Goal: Task Accomplishment & Management: Complete application form

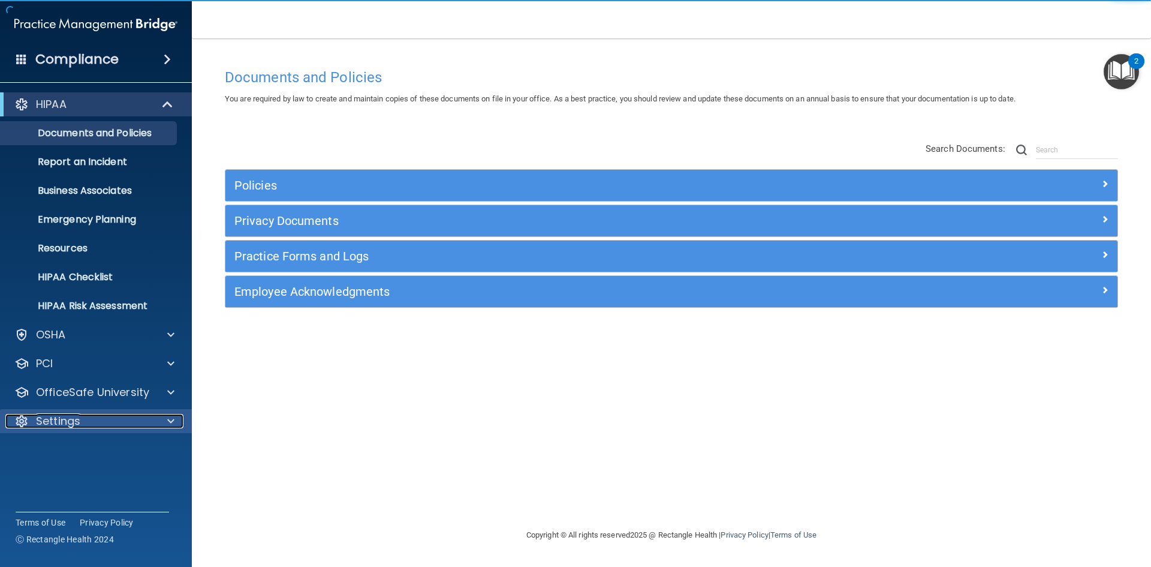
click at [80, 419] on div "Settings" at bounding box center [79, 421] width 149 height 14
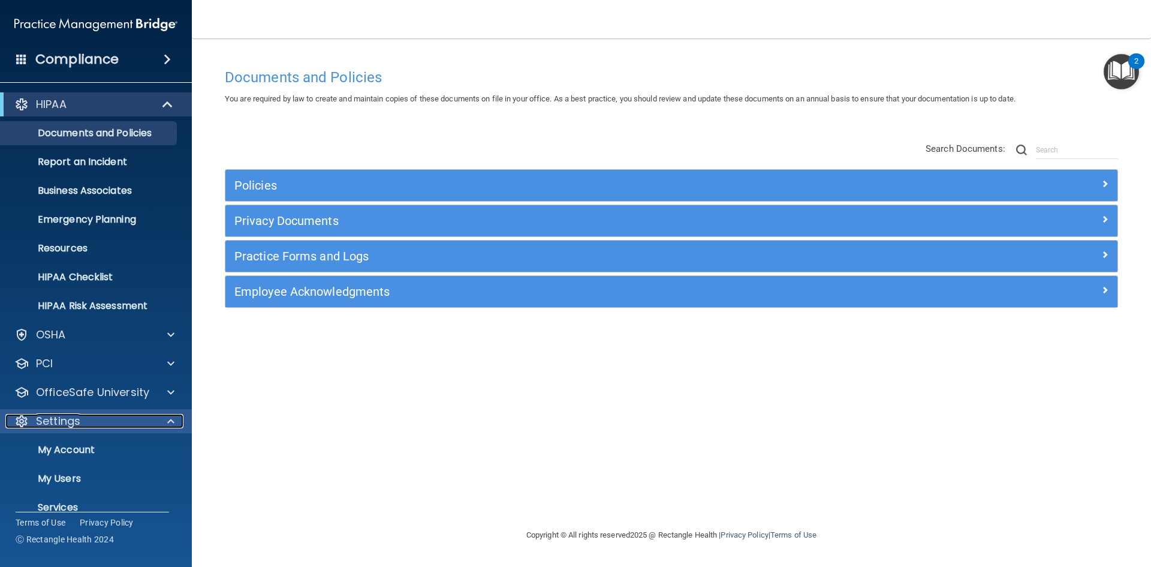
scroll to position [46, 0]
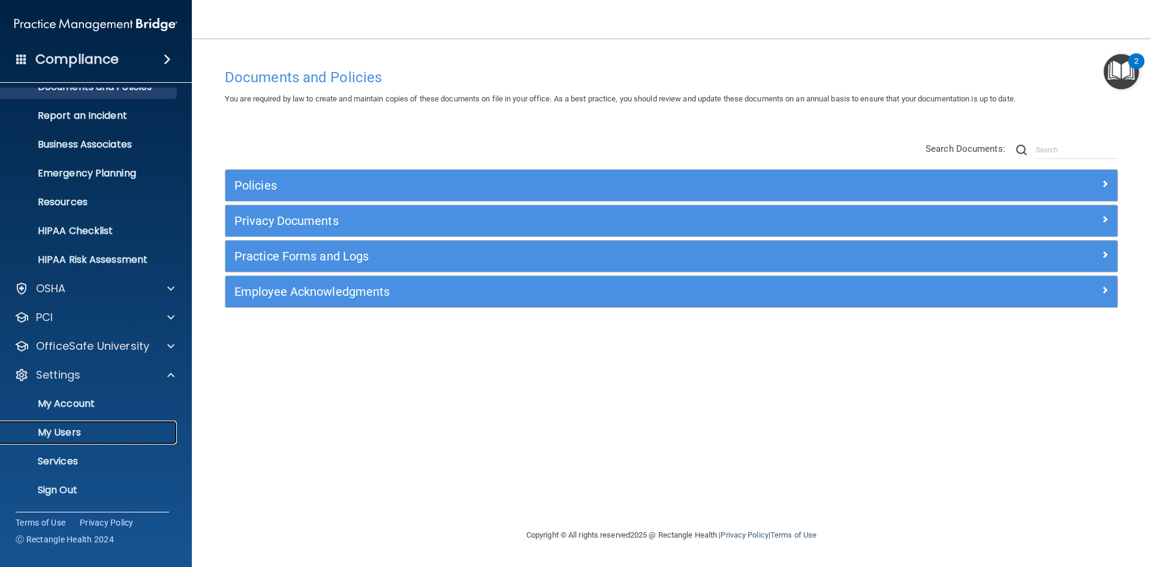
click at [77, 429] on p "My Users" at bounding box center [90, 432] width 164 height 12
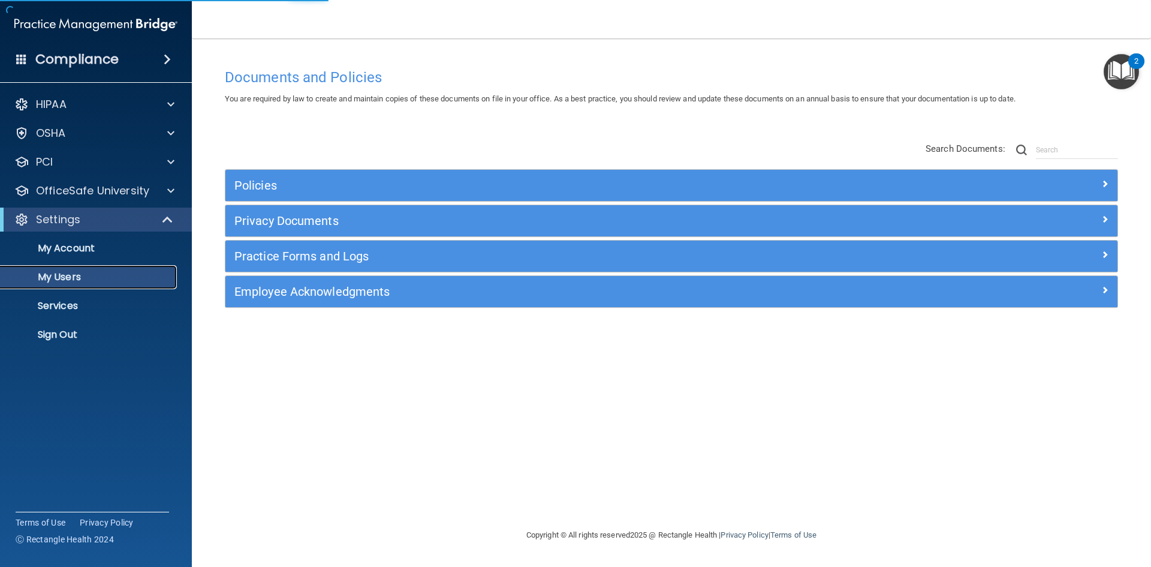
select select "20"
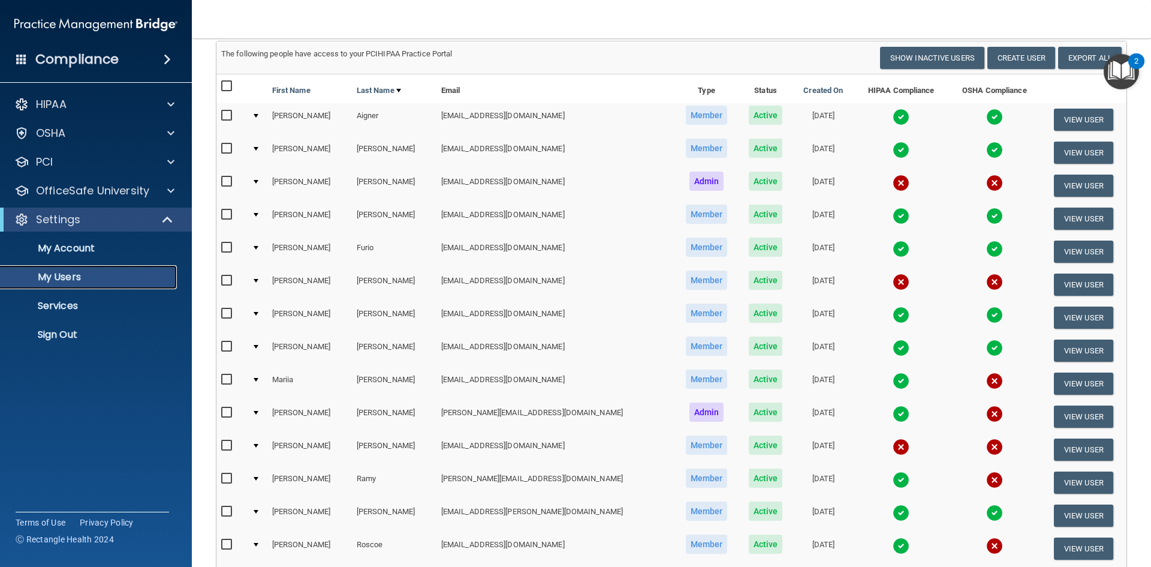
scroll to position [120, 0]
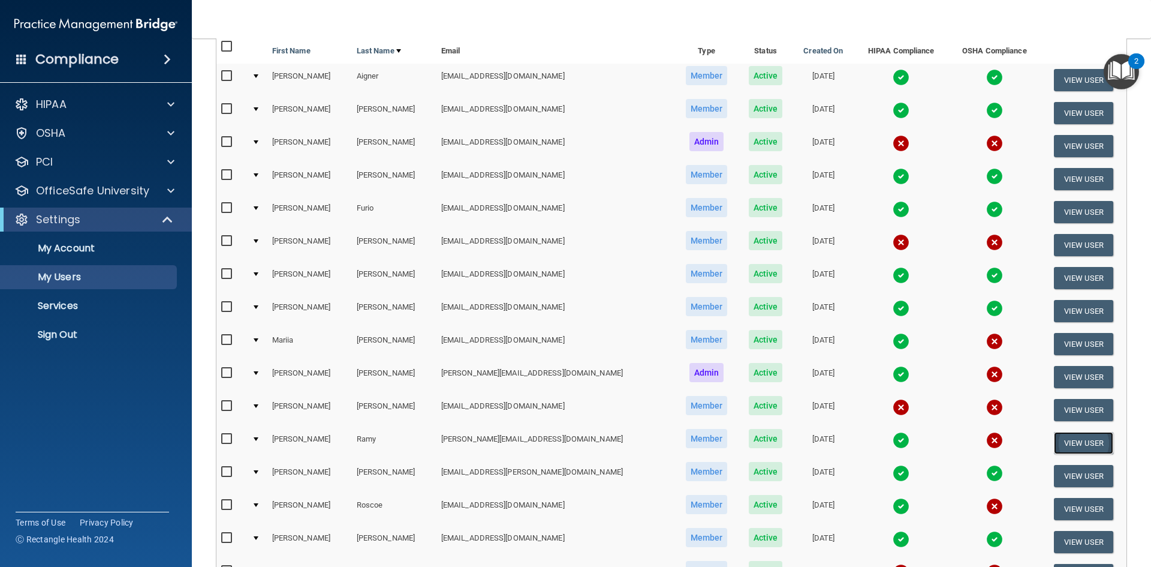
click at [1071, 443] on button "View User" at bounding box center [1083, 443] width 59 height 22
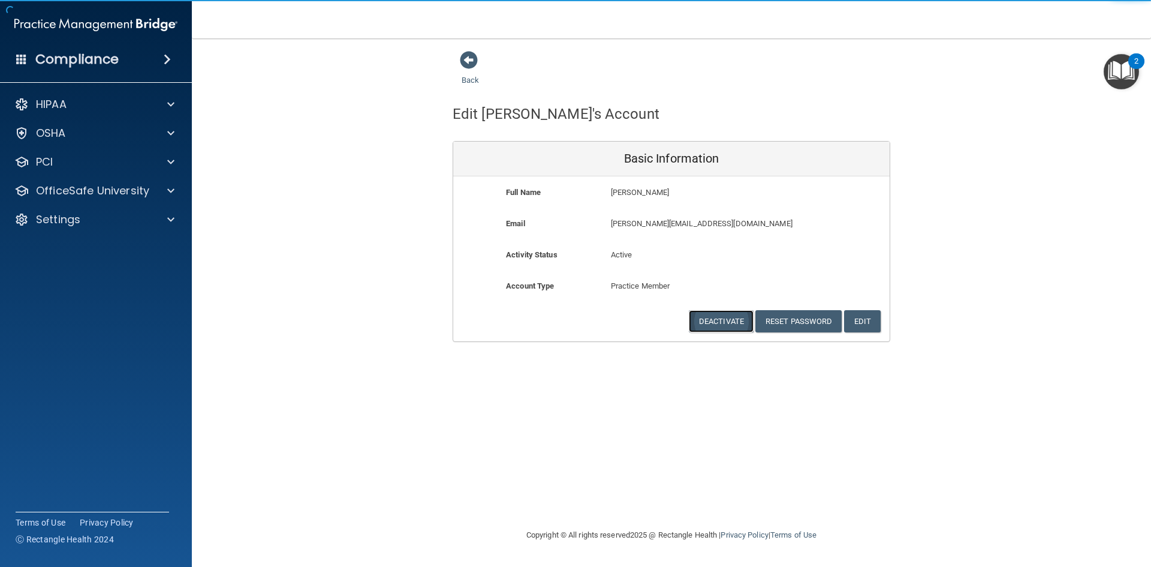
click at [710, 323] on button "Deactivate" at bounding box center [721, 321] width 65 height 22
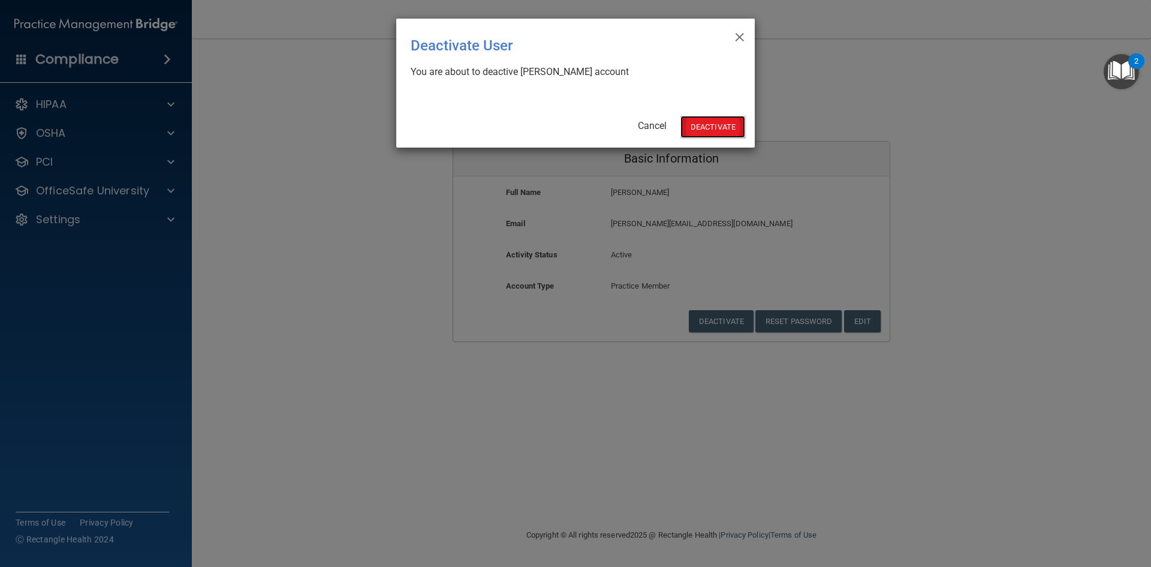
click at [703, 124] on button "Deactivate" at bounding box center [713, 127] width 65 height 22
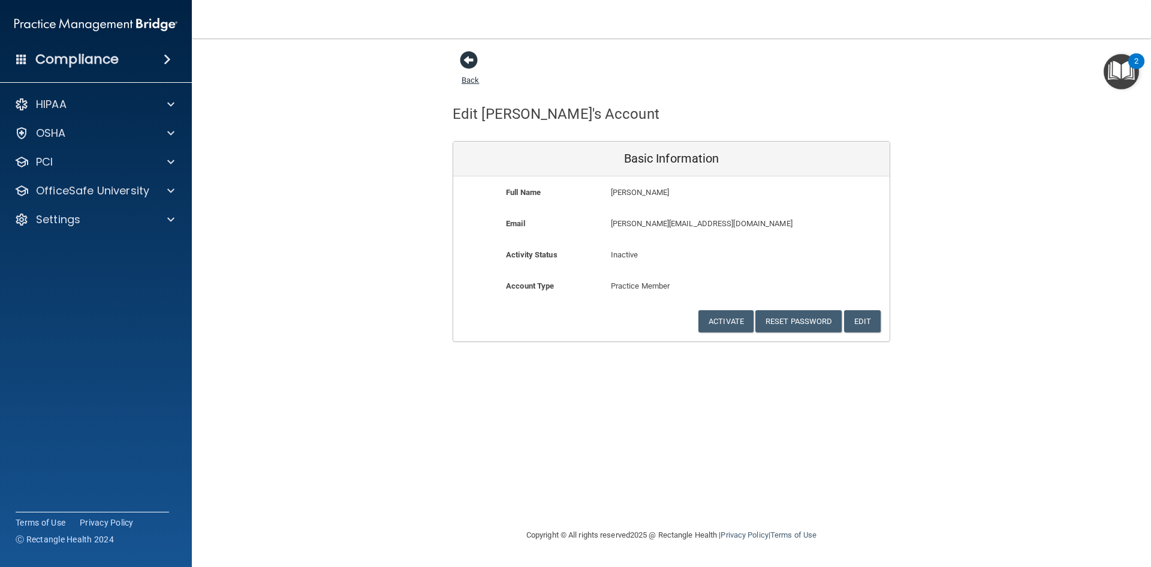
click at [477, 54] on span at bounding box center [469, 60] width 18 height 18
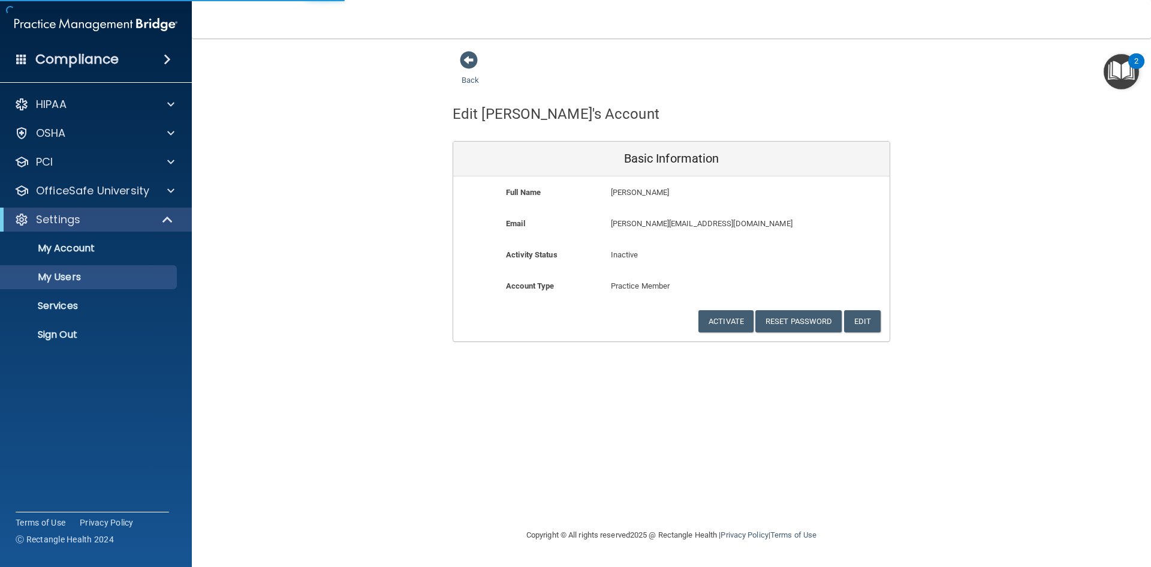
select select "20"
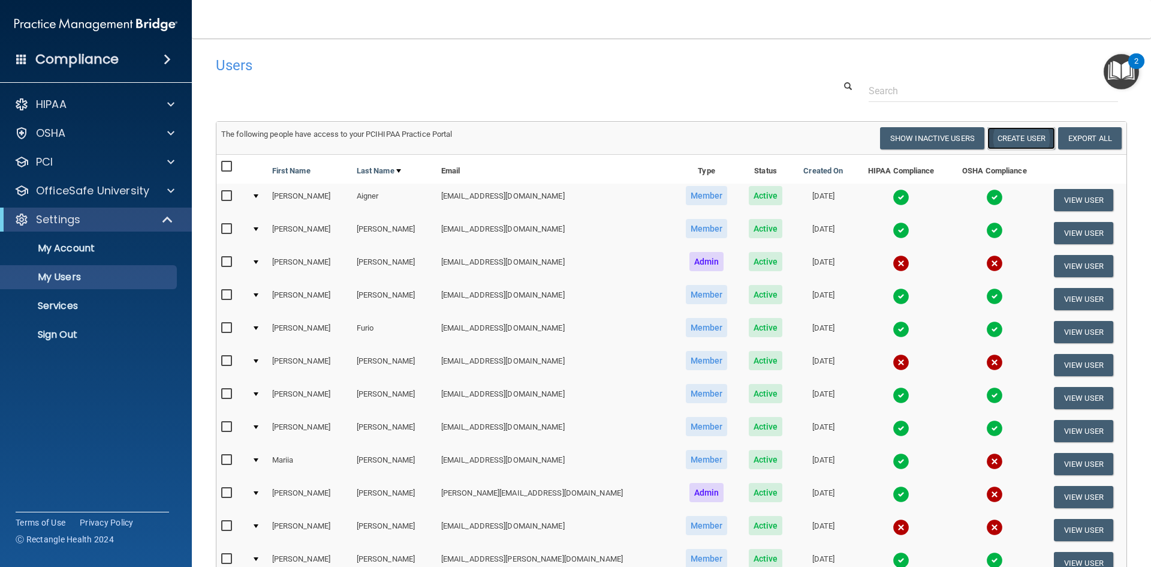
click at [1017, 143] on button "Create User" at bounding box center [1022, 138] width 68 height 22
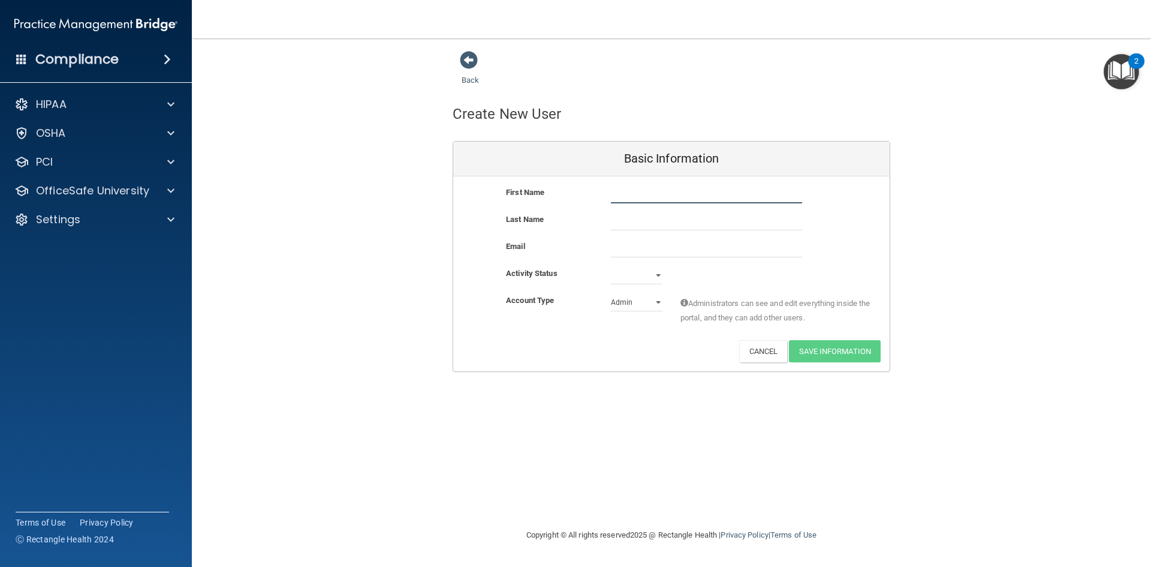
click at [639, 198] on input "text" at bounding box center [706, 194] width 191 height 18
type input "[PERSON_NAME]"
click at [640, 244] on input "email" at bounding box center [706, 248] width 191 height 18
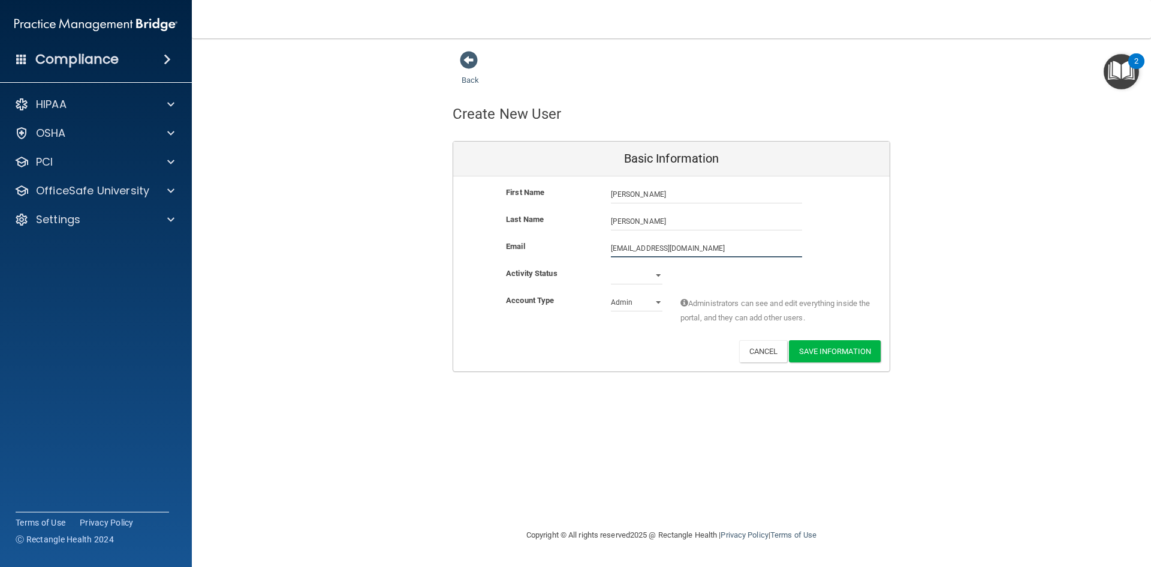
type input "morrisadamj10@gmail.com"
click at [647, 275] on select "Active Inactive" at bounding box center [637, 278] width 52 height 18
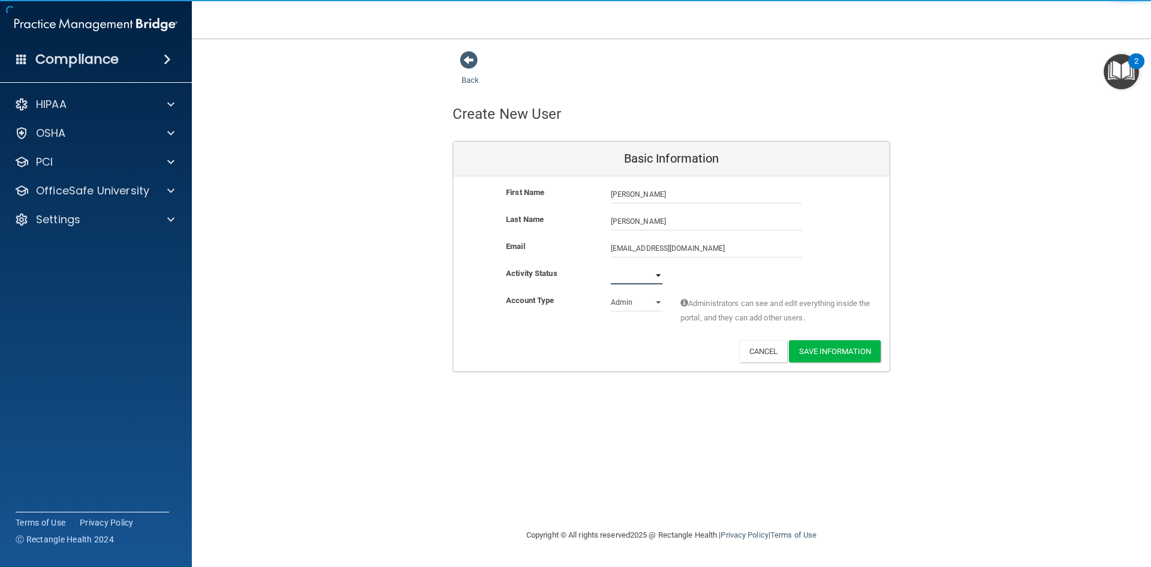
select select "active"
click at [611, 266] on select "Active Inactive" at bounding box center [637, 275] width 52 height 18
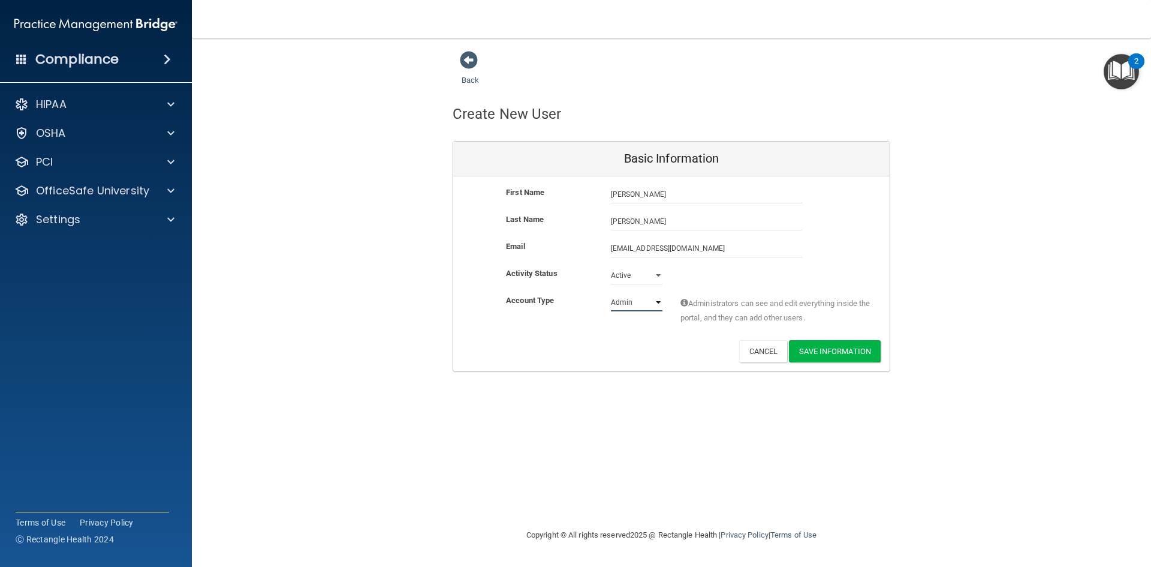
click at [637, 305] on select "Admin Member" at bounding box center [637, 302] width 52 height 18
select select "practice_member"
click at [611, 293] on select "Admin Member" at bounding box center [637, 302] width 52 height 18
click at [844, 351] on button "Save Information" at bounding box center [835, 351] width 92 height 22
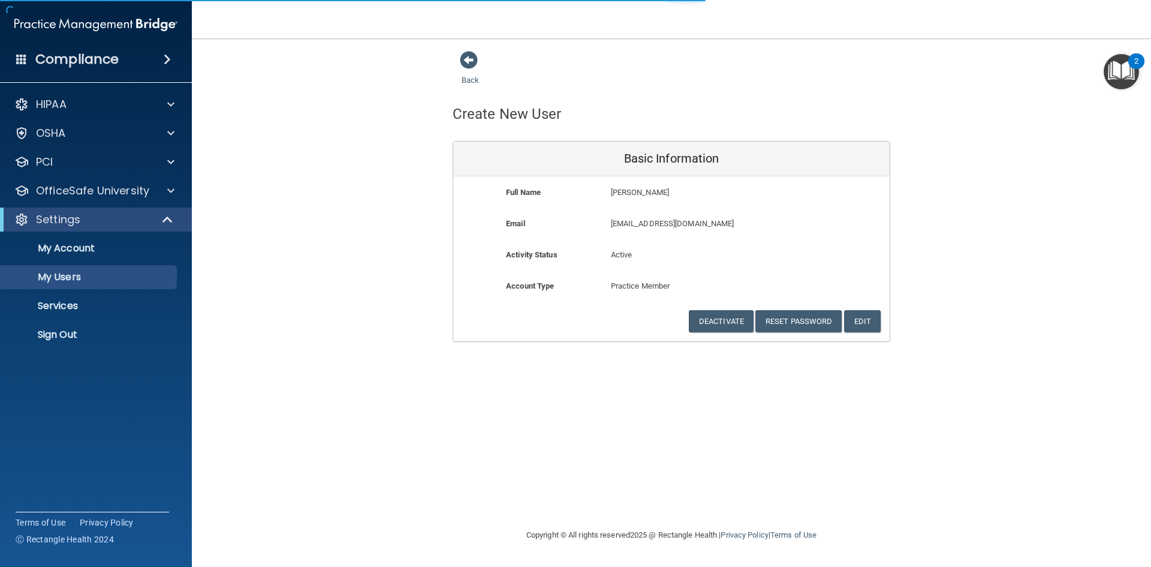
select select "20"
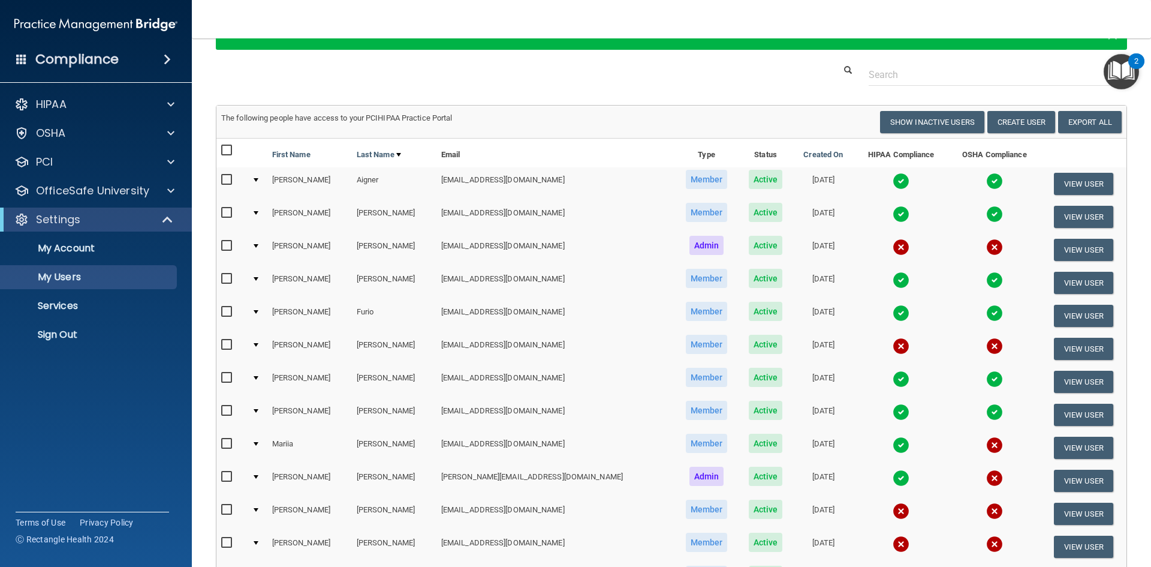
scroll to position [46, 0]
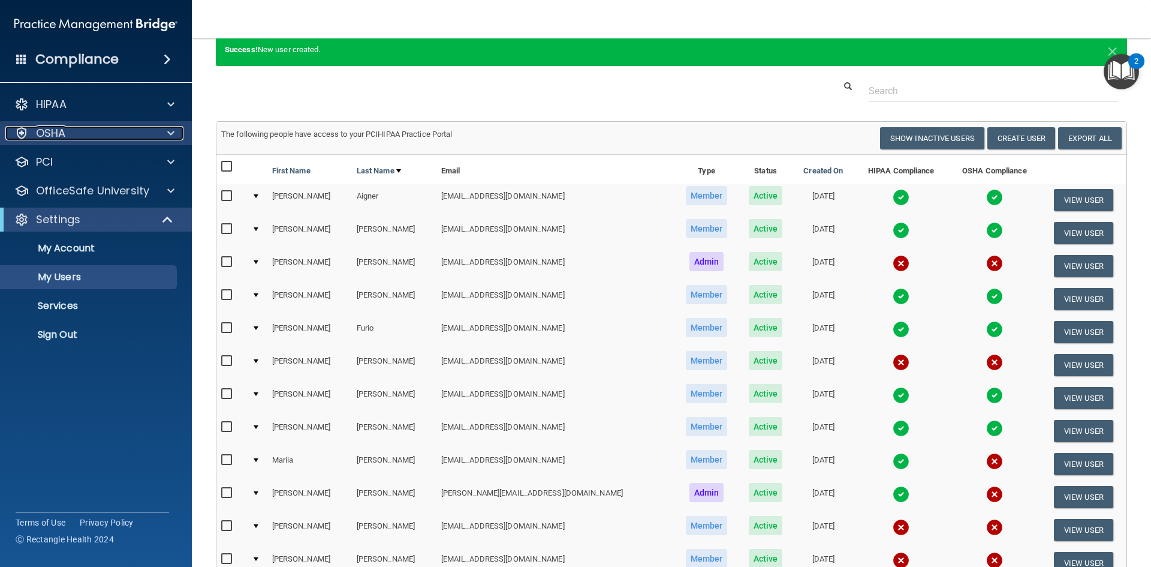
click at [61, 128] on p "OSHA" at bounding box center [51, 133] width 30 height 14
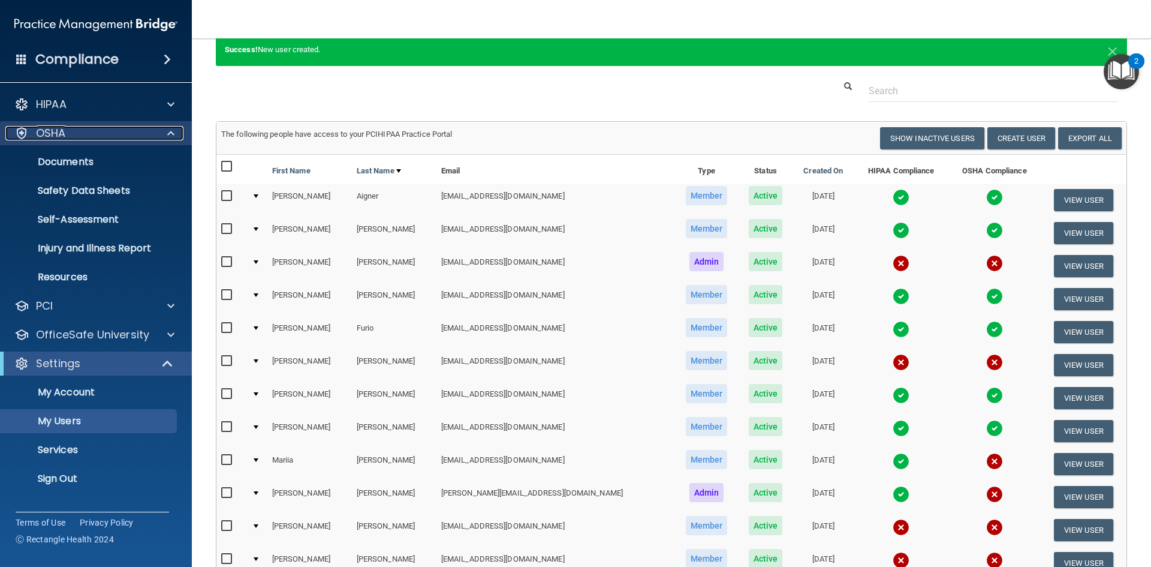
click at [72, 128] on div "OSHA" at bounding box center [79, 133] width 149 height 14
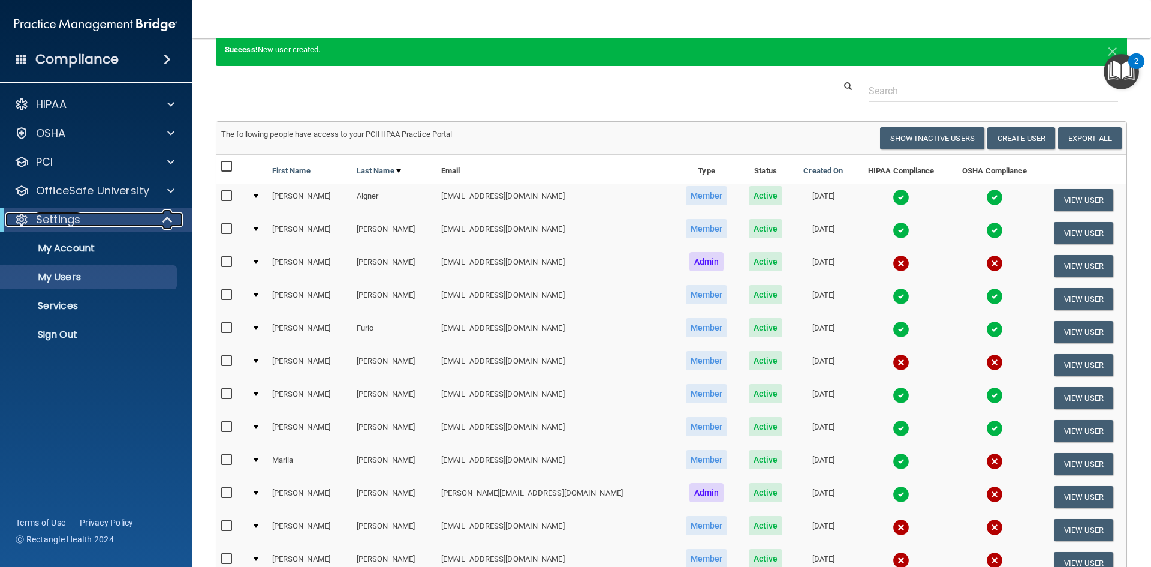
click at [83, 216] on div "Settings" at bounding box center [79, 219] width 148 height 14
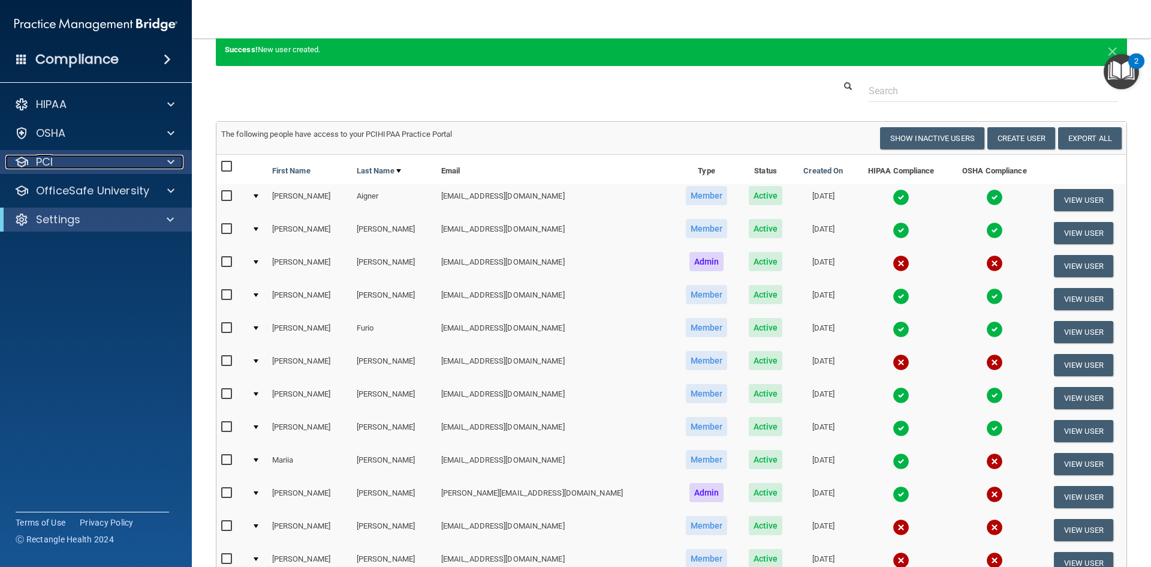
click at [73, 161] on div "PCI" at bounding box center [79, 162] width 149 height 14
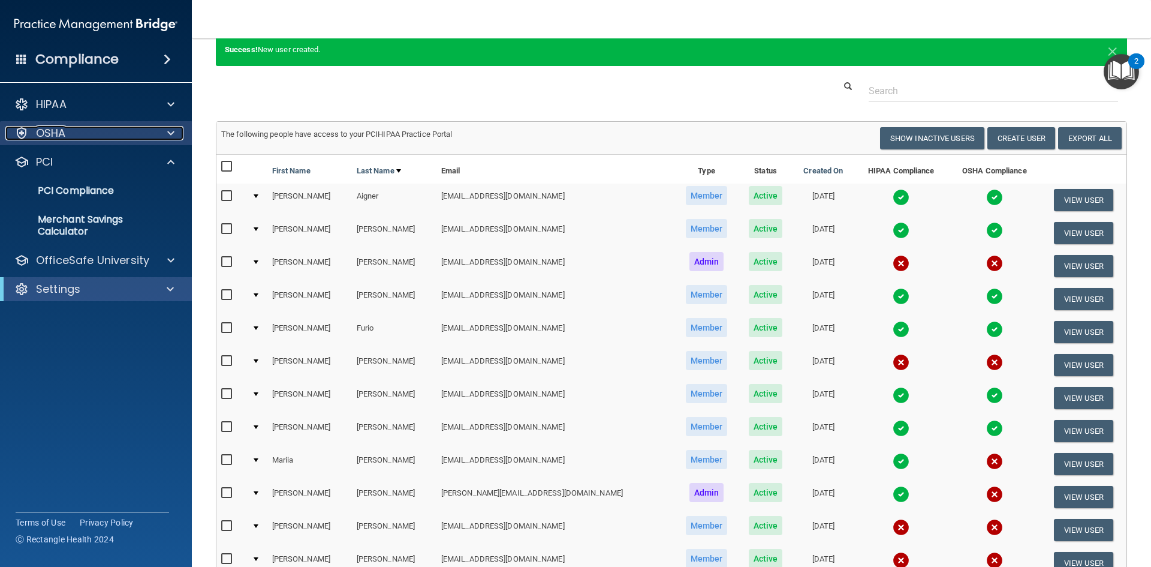
click at [67, 138] on div "OSHA" at bounding box center [79, 133] width 149 height 14
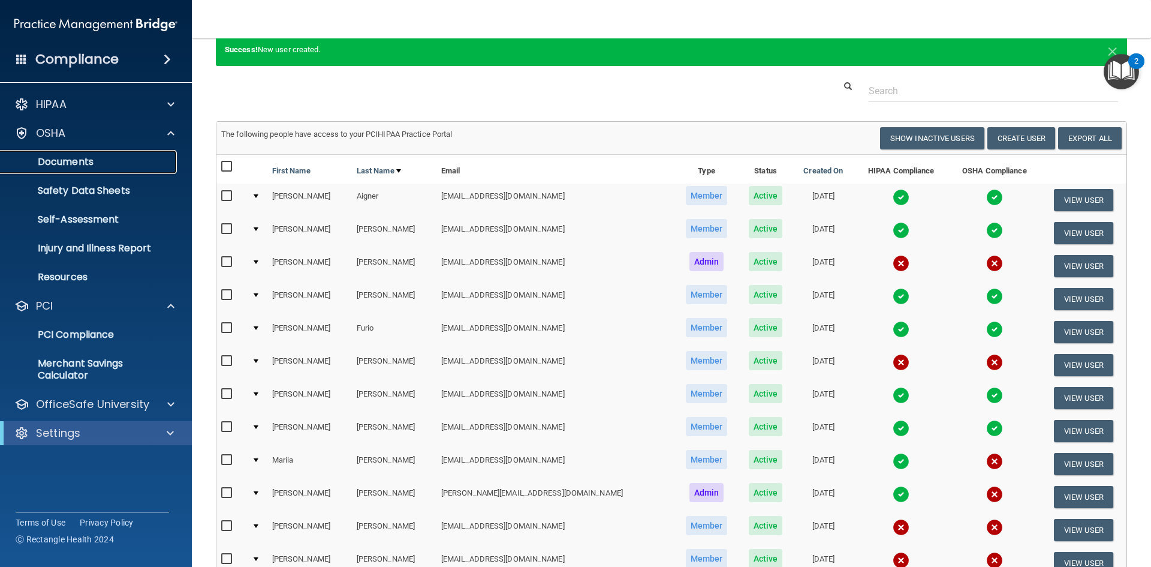
click at [68, 166] on p "Documents" at bounding box center [90, 162] width 164 height 12
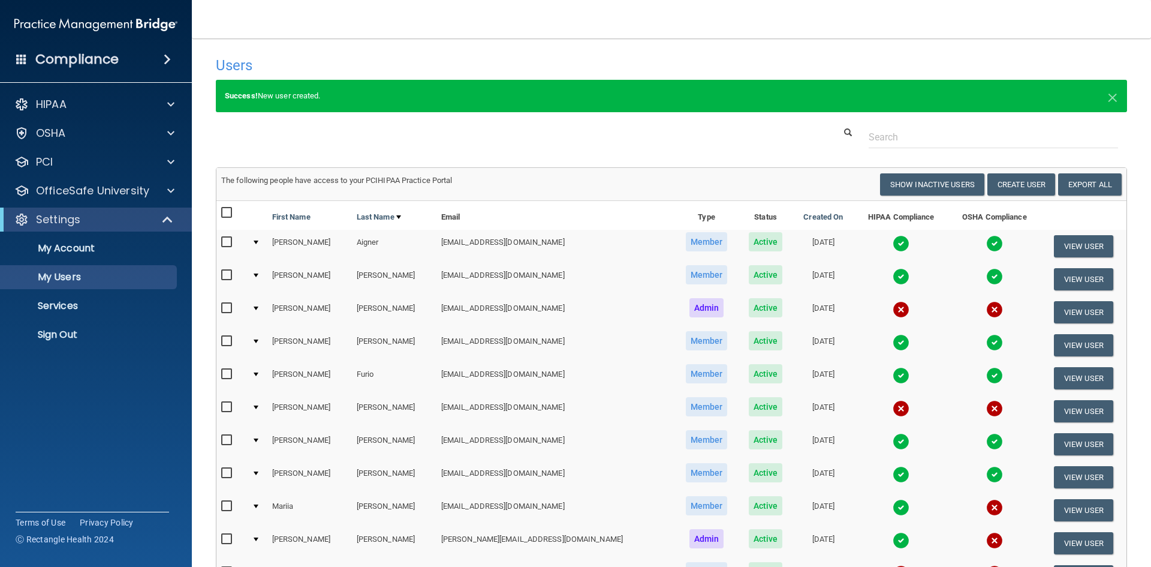
select select "20"
click at [71, 189] on p "OfficeSafe University" at bounding box center [92, 190] width 113 height 14
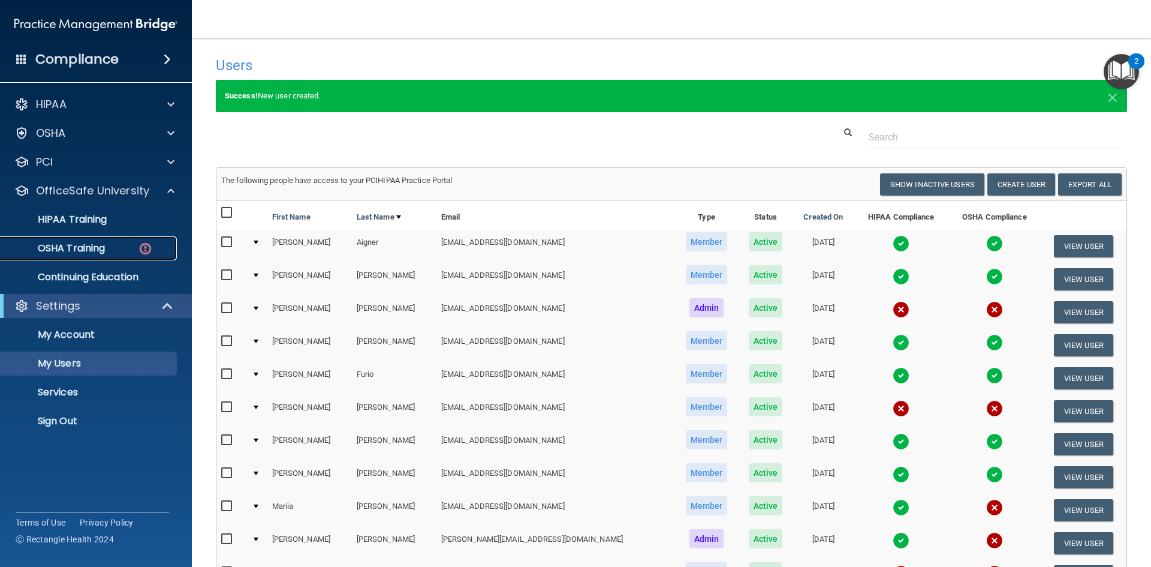
click at [73, 245] on p "OSHA Training" at bounding box center [56, 248] width 97 height 12
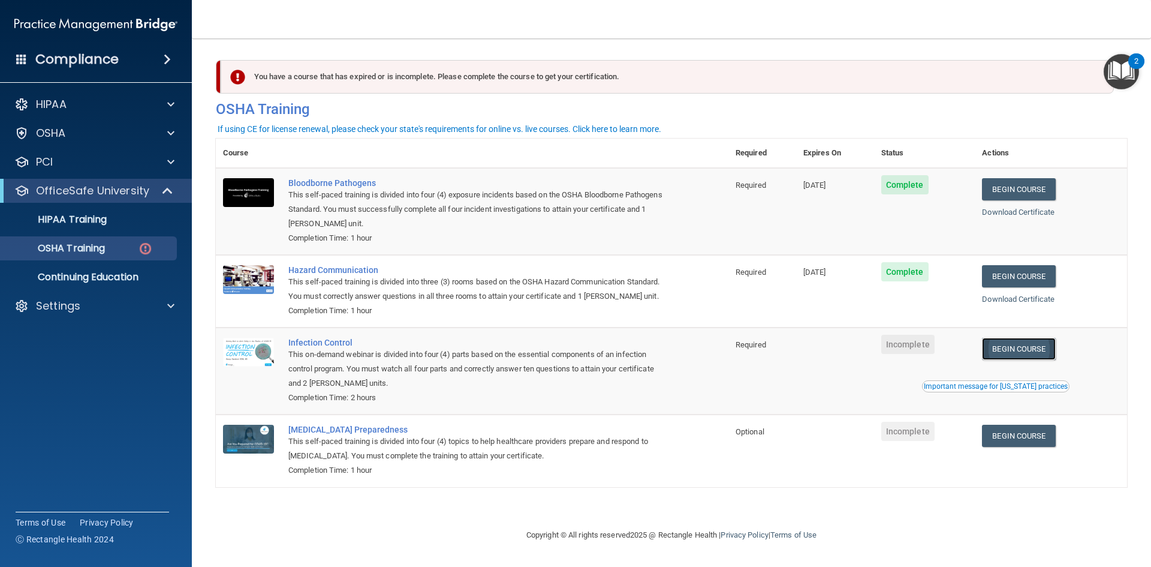
click at [1016, 348] on link "Begin Course" at bounding box center [1018, 349] width 73 height 22
click at [75, 217] on p "HIPAA Training" at bounding box center [57, 219] width 99 height 12
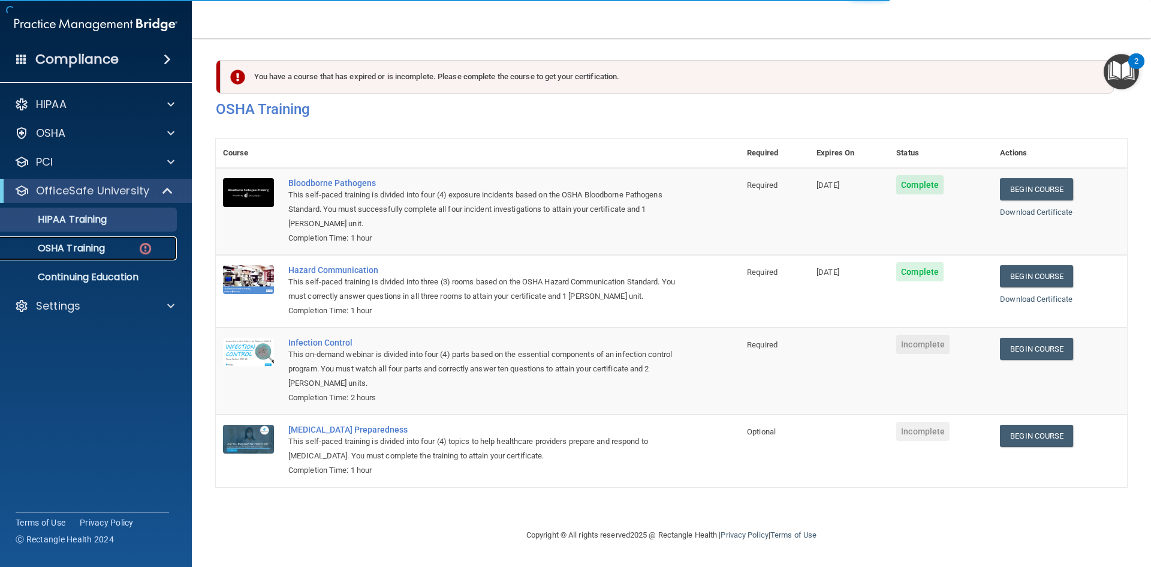
click at [74, 252] on p "OSHA Training" at bounding box center [56, 248] width 97 height 12
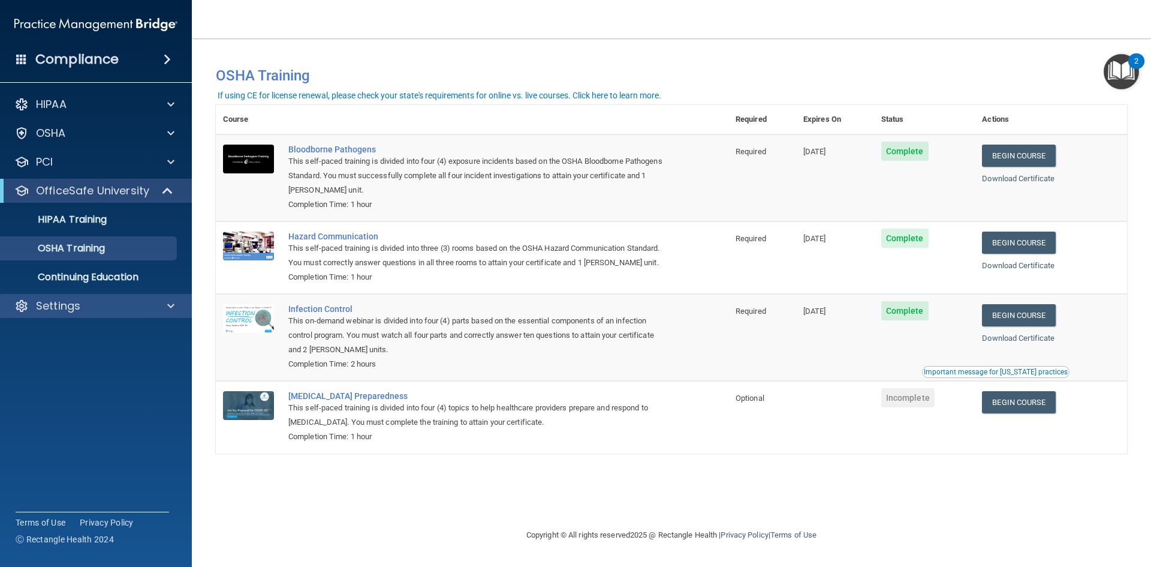
click at [54, 296] on div "Settings" at bounding box center [96, 306] width 192 height 24
click at [57, 308] on p "Settings" at bounding box center [58, 306] width 44 height 14
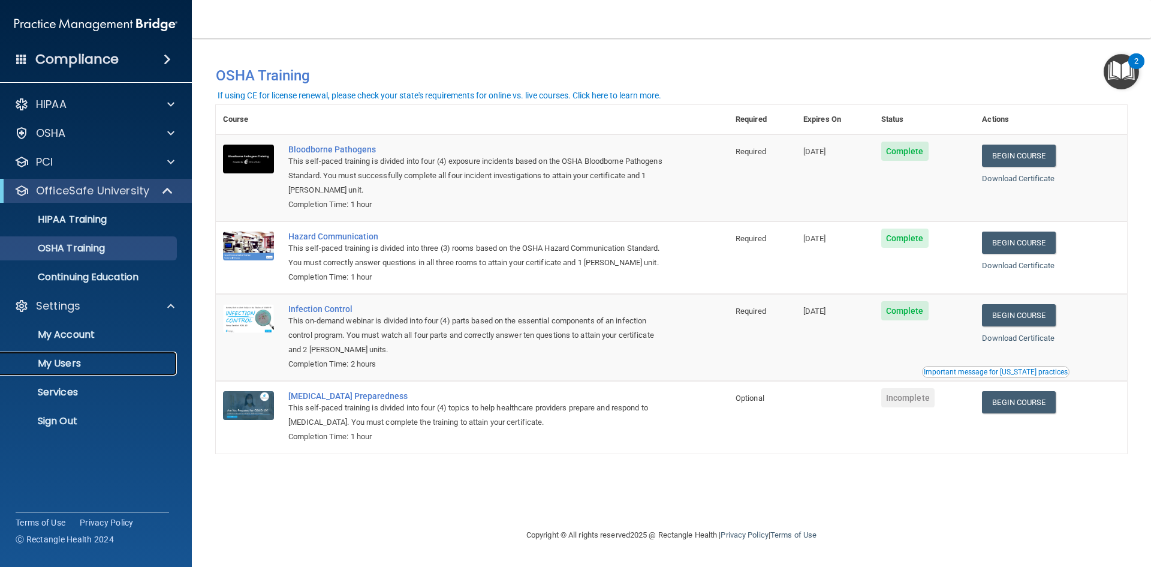
click at [57, 357] on p "My Users" at bounding box center [90, 363] width 164 height 12
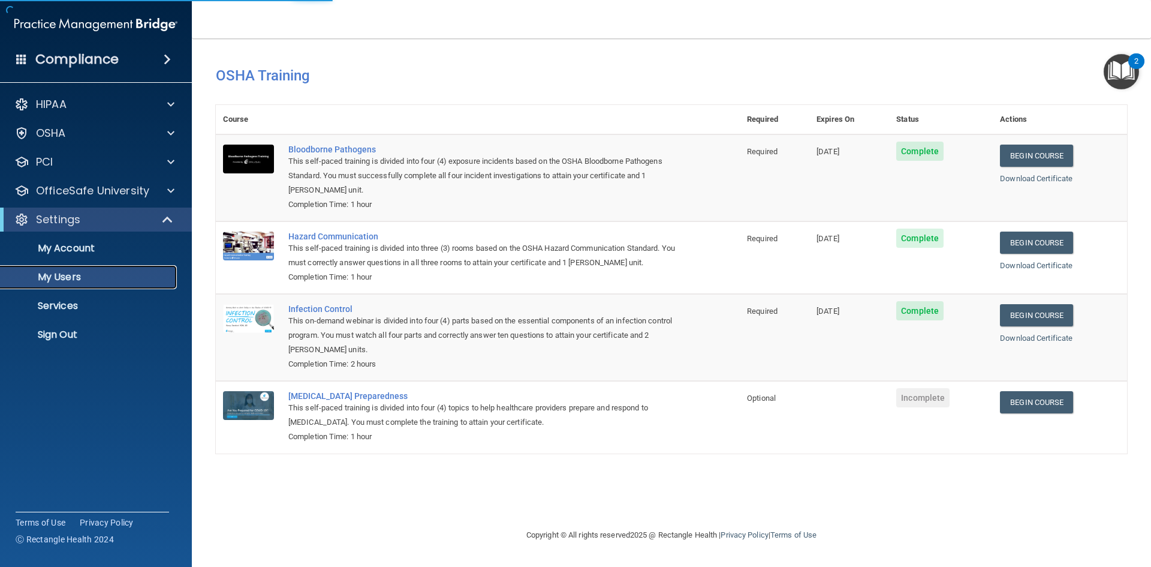
select select "20"
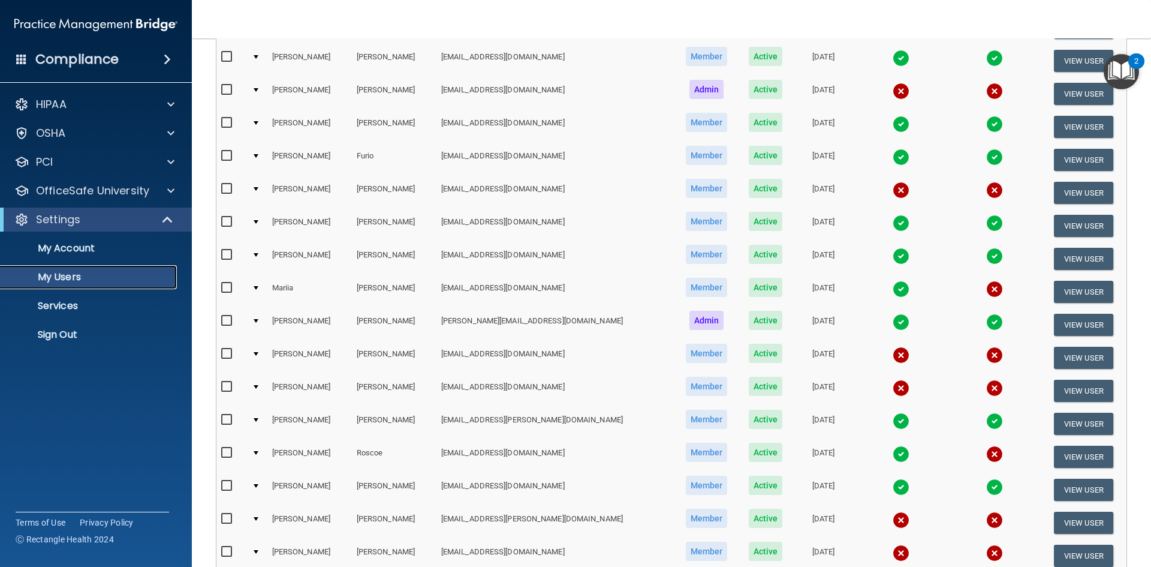
scroll to position [180, 0]
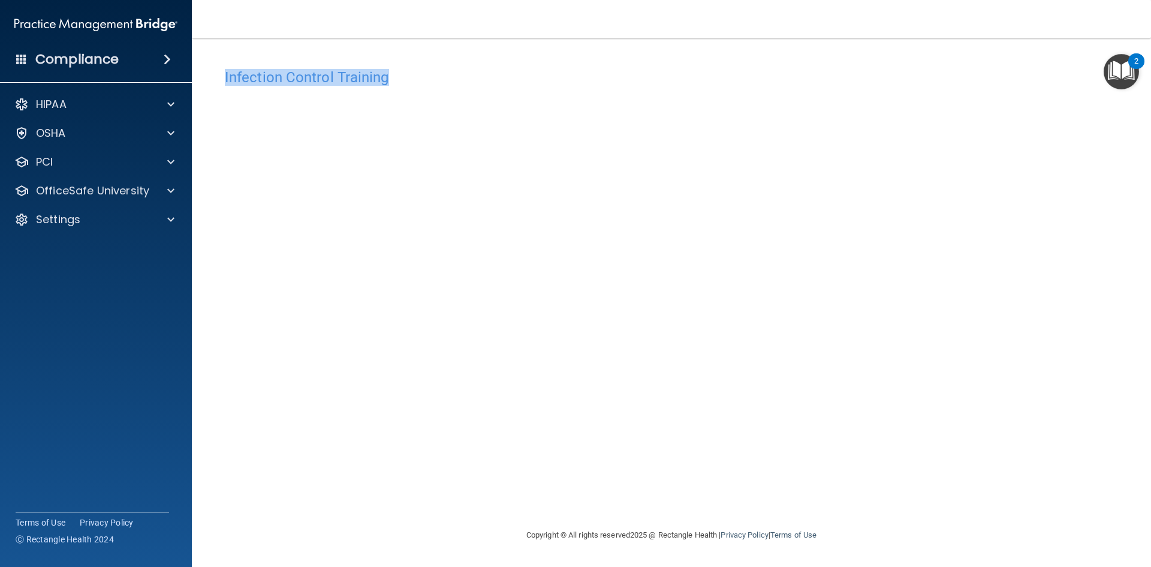
drag, startPoint x: 392, startPoint y: 76, endPoint x: 218, endPoint y: 70, distance: 174.0
click at [218, 70] on div "Infection Control Training" at bounding box center [671, 76] width 911 height 29
copy h4 "Infection Control Training"
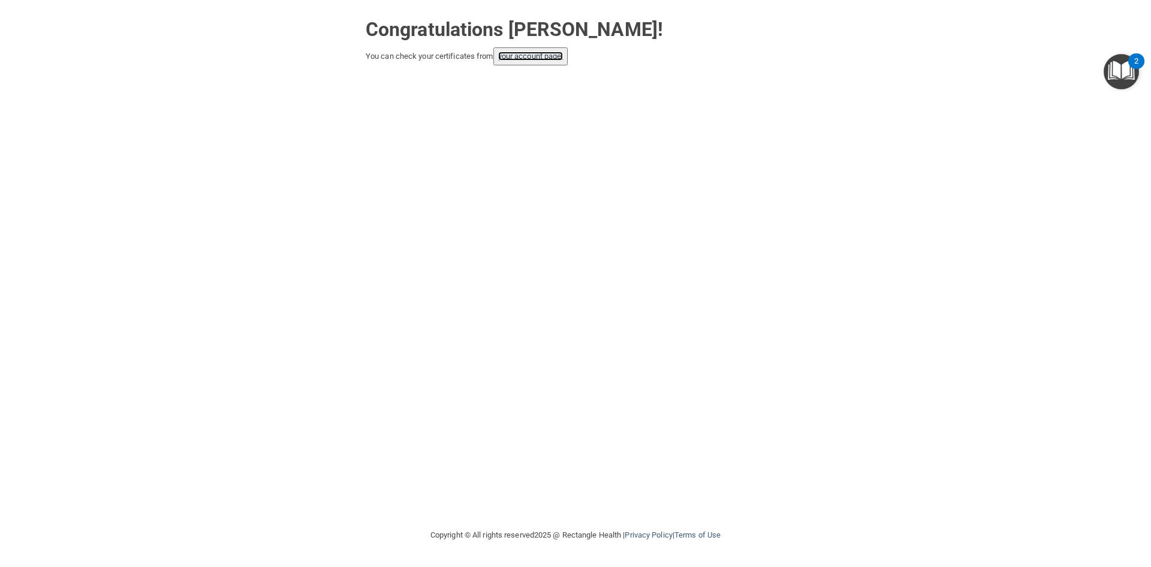
click at [520, 58] on link "your account page!" at bounding box center [530, 56] width 65 height 9
